Goal: Information Seeking & Learning: Check status

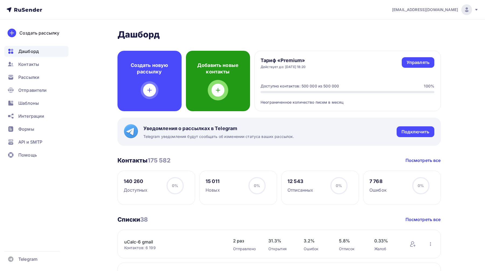
scroll to position [1, 0]
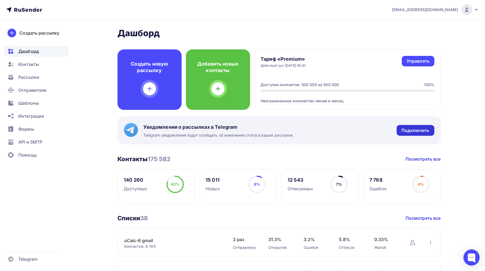
click at [422, 131] on div "Подключить" at bounding box center [416, 130] width 28 height 6
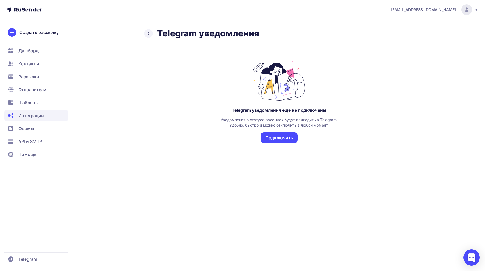
click at [148, 34] on icon at bounding box center [148, 33] width 6 height 6
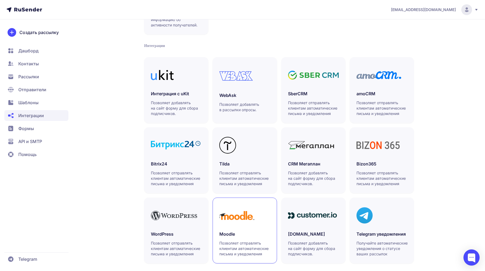
scroll to position [100, 0]
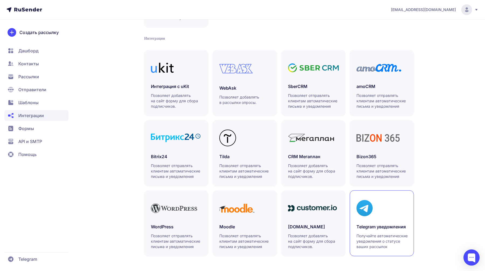
click at [391, 227] on h3 "Telegram уведомления" at bounding box center [382, 226] width 51 height 6
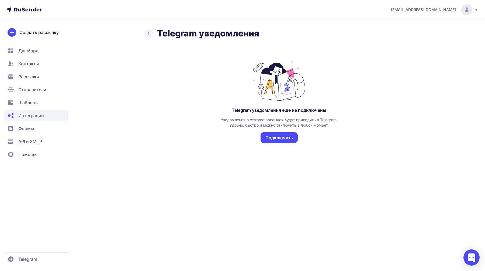
click at [153, 36] on div "Telegram уведомления" at bounding box center [279, 33] width 270 height 11
click at [151, 35] on icon at bounding box center [148, 33] width 6 height 6
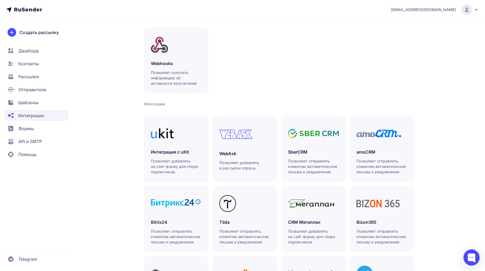
scroll to position [14, 0]
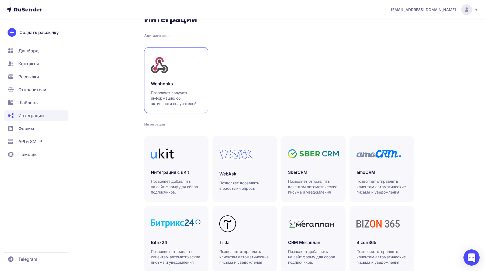
click at [164, 91] on p "Позволяет получать информацию об активности получателей." at bounding box center [176, 98] width 51 height 16
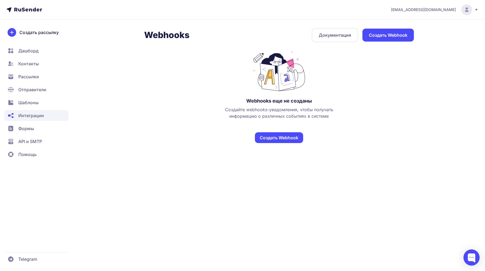
click at [39, 114] on span "Интеграции" at bounding box center [31, 115] width 26 height 6
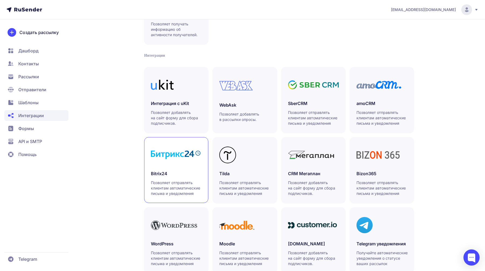
scroll to position [100, 0]
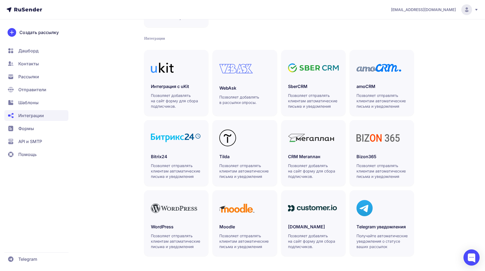
click at [37, 157] on span "Помощь" at bounding box center [36, 154] width 64 height 11
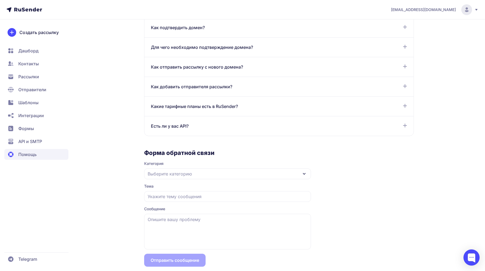
scroll to position [399, 0]
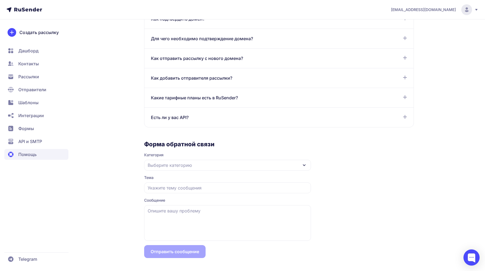
click at [42, 58] on span "Дашборд" at bounding box center [36, 63] width 64 height 11
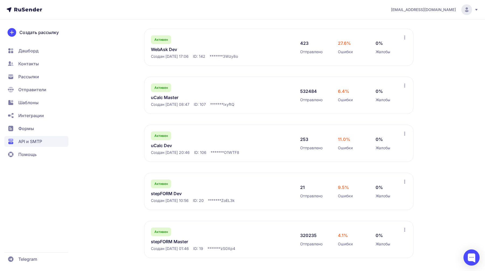
scroll to position [151, 0]
click at [124, 241] on div "API и SMTP API документация Сгенерировать API ключ API SMTP Доступно писем: 497…" at bounding box center [243, 75] width 388 height 392
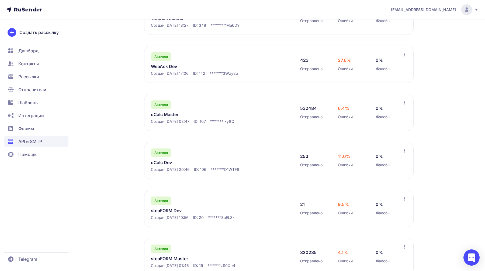
scroll to position [131, 0]
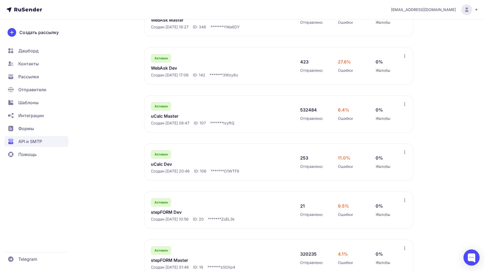
click at [172, 118] on link "uCalc Master" at bounding box center [206, 116] width 111 height 6
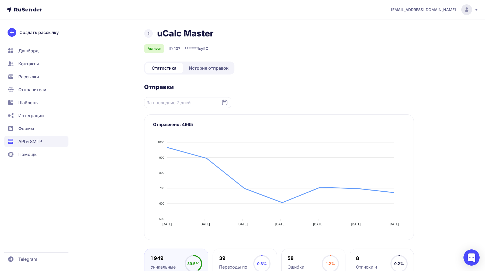
click at [202, 70] on span "История отправок" at bounding box center [209, 68] width 40 height 6
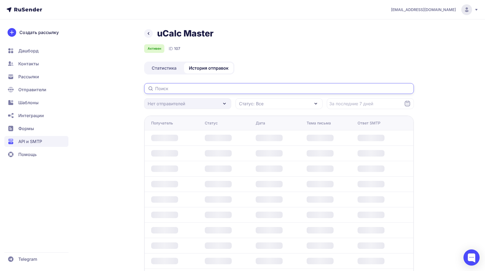
click at [199, 87] on input "text" at bounding box center [279, 88] width 270 height 11
paste input "[EMAIL_ADDRESS][PERSON_NAME][DOMAIN_NAME]"
drag, startPoint x: 201, startPoint y: 88, endPoint x: 235, endPoint y: 89, distance: 34.2
click at [235, 89] on input "[EMAIL_ADDRESS][PERSON_NAME][DOMAIN_NAME]" at bounding box center [279, 88] width 270 height 11
type input "[EMAIL_ADDRESS][PERSON_NAME][DOMAIN_NAME]"
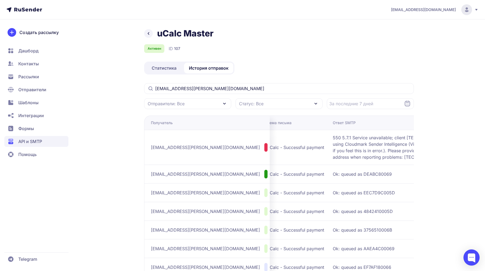
scroll to position [0, 91]
drag, startPoint x: 341, startPoint y: 163, endPoint x: 274, endPoint y: 136, distance: 72.5
click at [274, 164] on tr "[EMAIL_ADDRESS][PERSON_NAME][DOMAIN_NAME] Не существует [DATE] 03:14 uCalc - Su…" at bounding box center [262, 173] width 419 height 19
click at [274, 136] on td "uCalc - Successful payment" at bounding box center [295, 147] width 65 height 35
drag, startPoint x: 277, startPoint y: 136, endPoint x: 337, endPoint y: 166, distance: 66.9
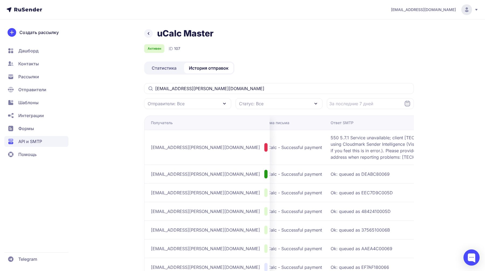
click at [337, 160] on span "550 5.7.1 Service unavailable; client [TECHNICAL_ID] blocked using Cloudmark Se…" at bounding box center [398, 147] width 135 height 26
copy span "550 5.7.1 Service unavailable; client [TECHNICAL_ID] blocked using Cloudmark Se…"
click at [332, 149] on span "550 5.7.1 Service unavailable; client [TECHNICAL_ID] blocked using Cloudmark Se…" at bounding box center [398, 147] width 135 height 26
drag, startPoint x: 361, startPoint y: 150, endPoint x: 275, endPoint y: 151, distance: 86.3
click at [329, 151] on td "550 5.7.1 Service unavailable; client [TECHNICAL_ID] blocked using Cloudmark Se…" at bounding box center [400, 147] width 143 height 35
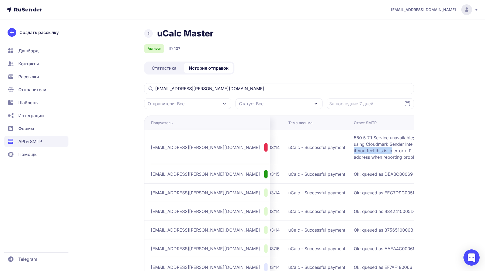
scroll to position [0, 68]
click at [298, 143] on td "uCalc - Successful payment" at bounding box center [319, 147] width 65 height 35
click at [189, 150] on span "[EMAIL_ADDRESS][PERSON_NAME][DOMAIN_NAME]" at bounding box center [205, 147] width 109 height 6
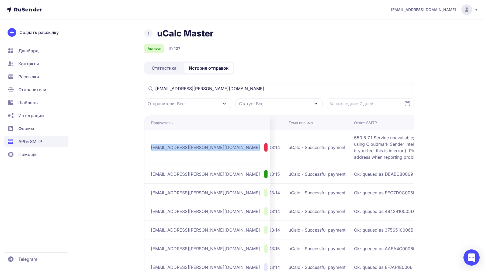
copy div "[EMAIL_ADDRESS][PERSON_NAME][DOMAIN_NAME]"
click at [251, 154] on td "[DATE] 03:14" at bounding box center [269, 147] width 36 height 35
drag, startPoint x: 183, startPoint y: 47, endPoint x: 146, endPoint y: 49, distance: 37.5
click at [146, 49] on div "Активен ID 107" at bounding box center [279, 48] width 270 height 9
click at [123, 56] on div "uCalc Master Активен ID 107 Статистика История отправок [EMAIL_ADDRESS][PERSON_…" at bounding box center [243, 199] width 388 height 343
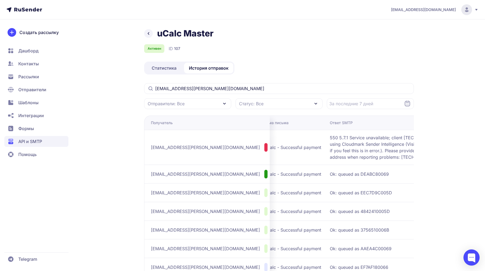
scroll to position [0, 96]
click at [326, 144] on span "550 5.7.1 Service unavailable; client [TECHNICAL_ID] blocked using Cloudmark Se…" at bounding box center [393, 147] width 135 height 26
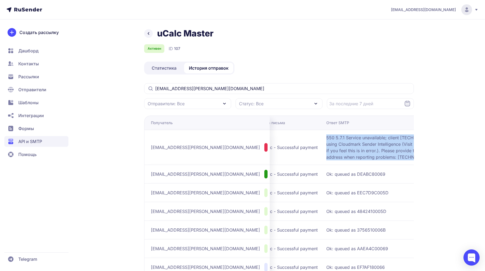
click at [326, 144] on span "550 5.7.1 Service unavailable; client [TECHNICAL_ID] blocked using Cloudmark Se…" at bounding box center [393, 147] width 135 height 26
click at [326, 158] on span "550 5.7.1 Service unavailable; client [TECHNICAL_ID] blocked using Cloudmark Se…" at bounding box center [393, 147] width 135 height 26
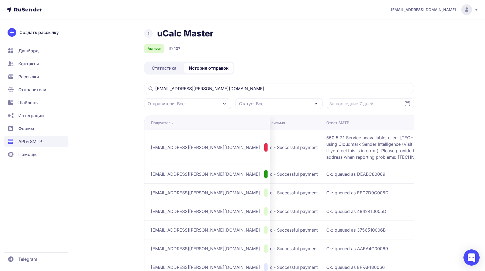
drag, startPoint x: 321, startPoint y: 162, endPoint x: 272, endPoint y: 138, distance: 54.5
click at [324, 138] on td "550 5.7.1 Service unavailable; client [TECHNICAL_ID] blocked using Cloudmark Se…" at bounding box center [395, 147] width 143 height 35
copy span "550 5.7.1 Service unavailable; client [TECHNICAL_ID] blocked using Cloudmark Se…"
